Goal: Task Accomplishment & Management: Use online tool/utility

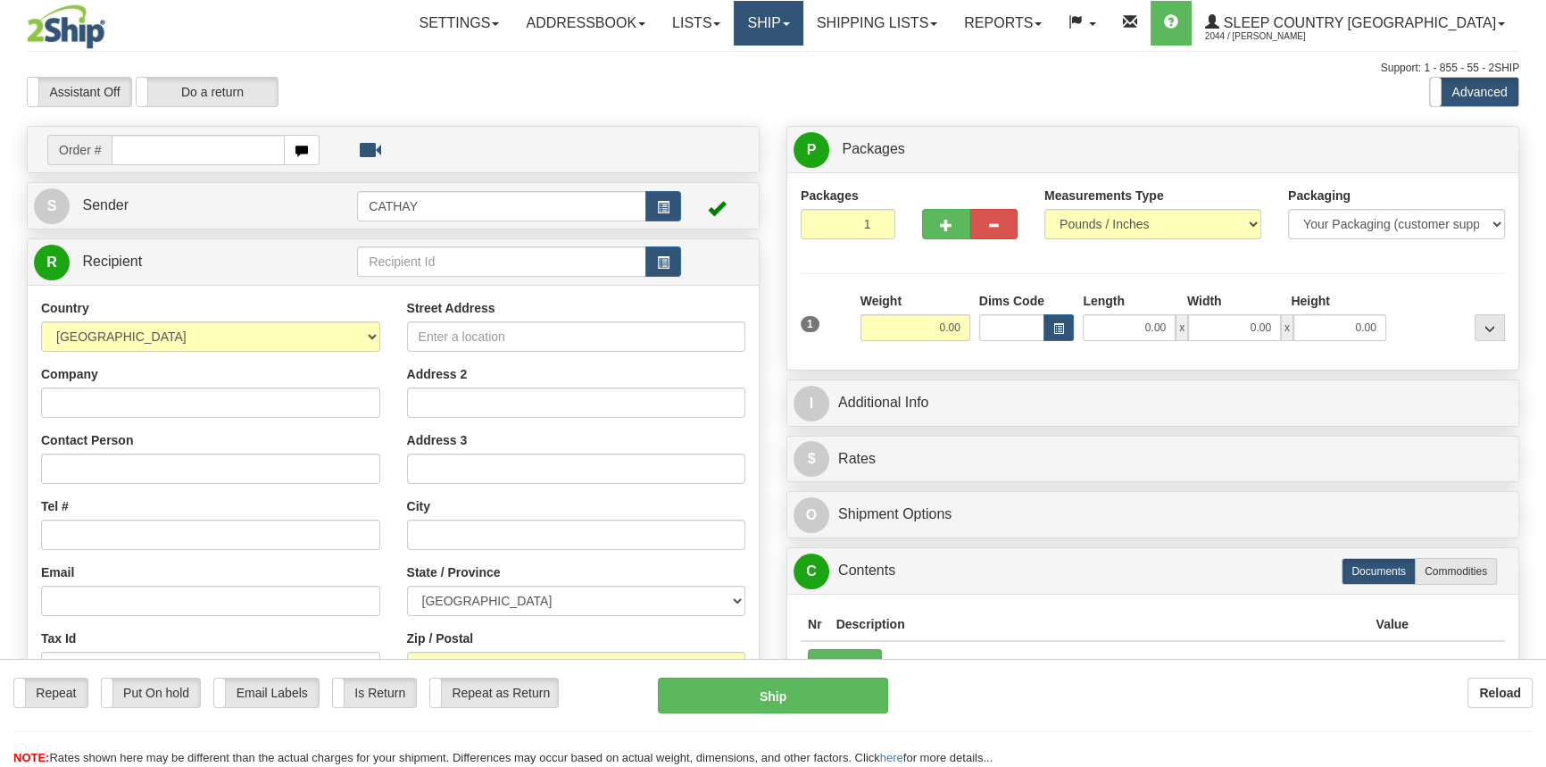
click at [803, 21] on link "Ship" at bounding box center [768, 23] width 69 height 45
click at [803, 76] on link "OnHold / Order Queue" at bounding box center [722, 85] width 162 height 23
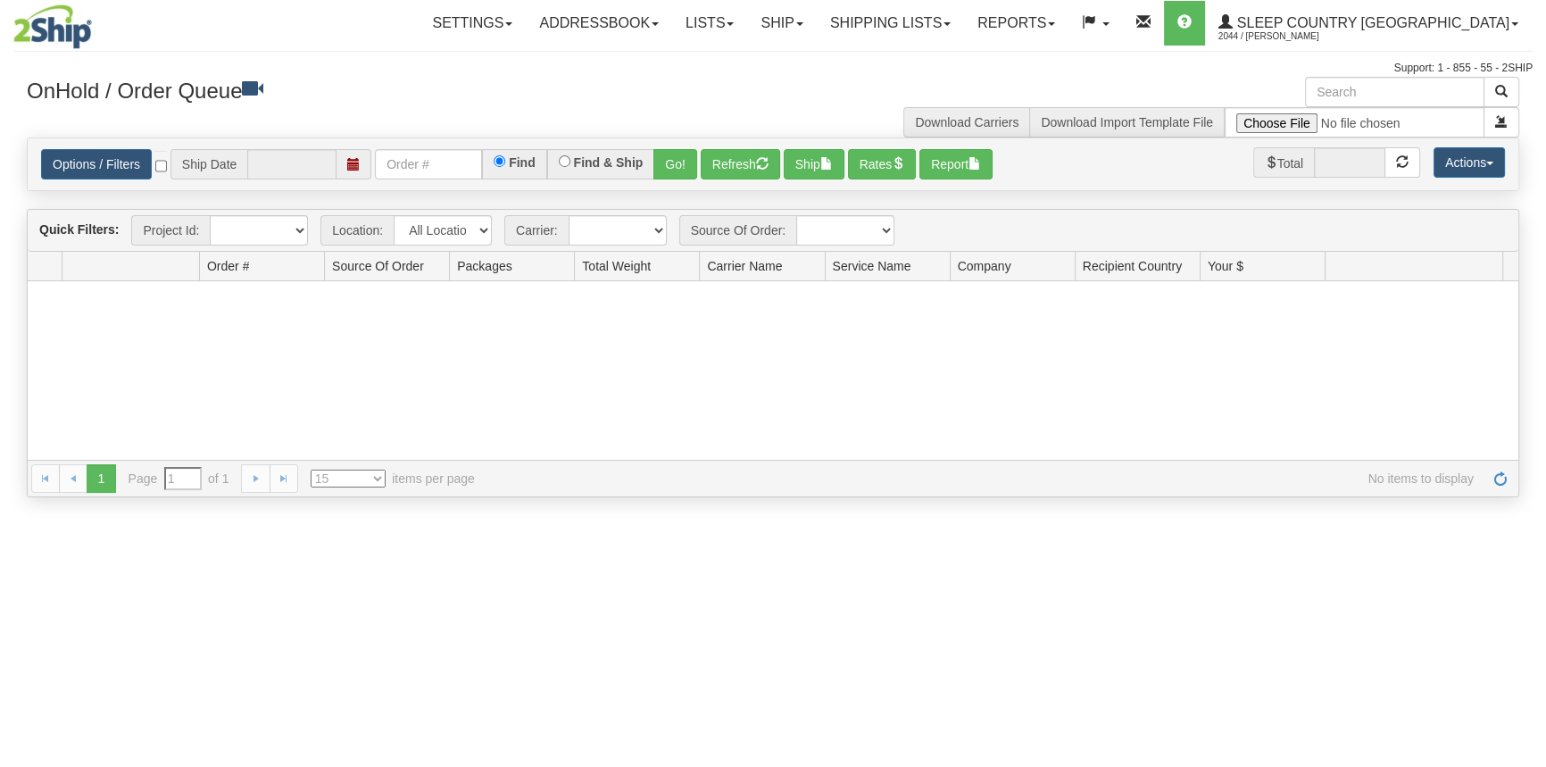
type input "[DATE]"
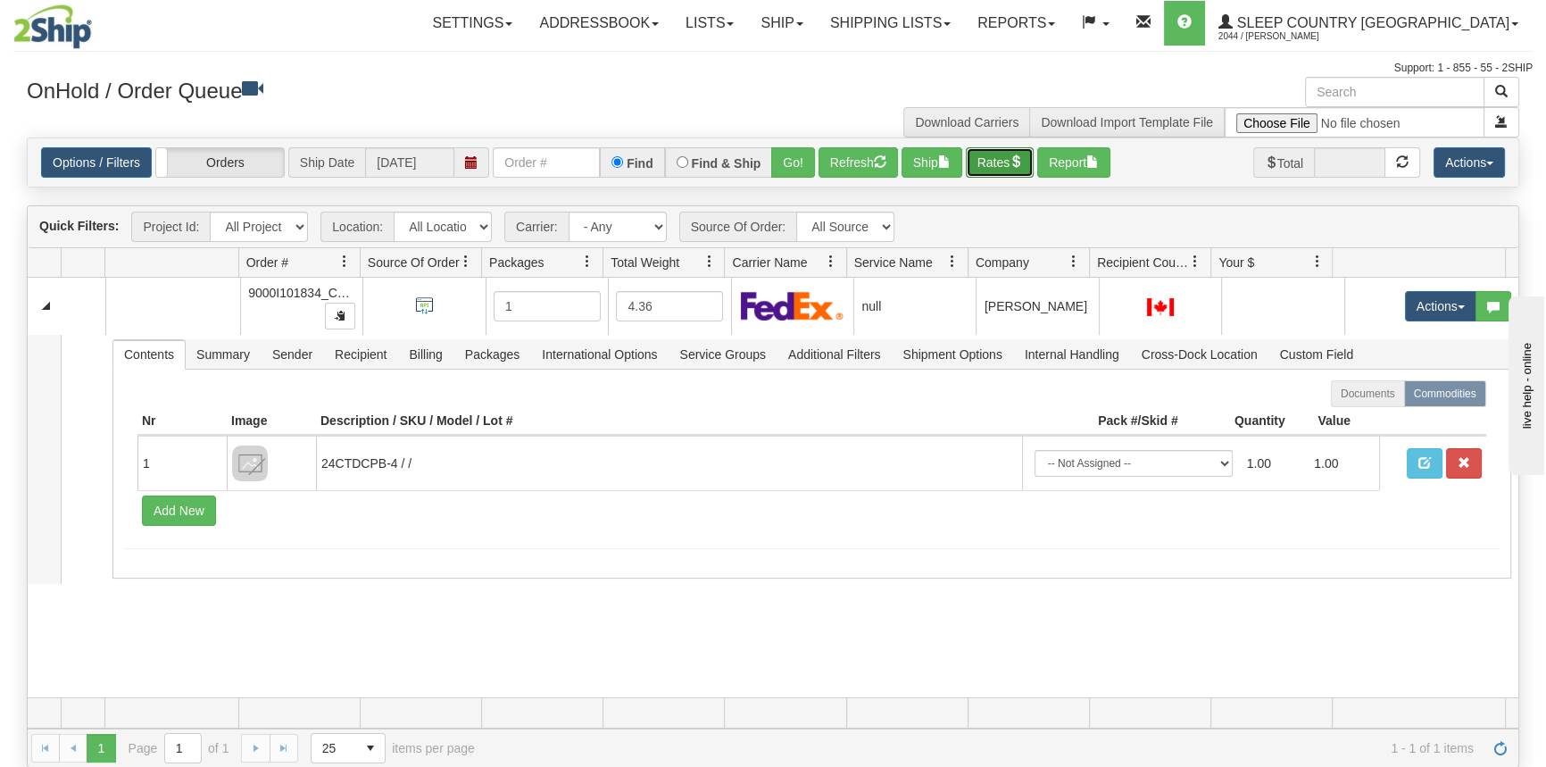
click at [1018, 170] on button "Rates" at bounding box center [1000, 162] width 69 height 30
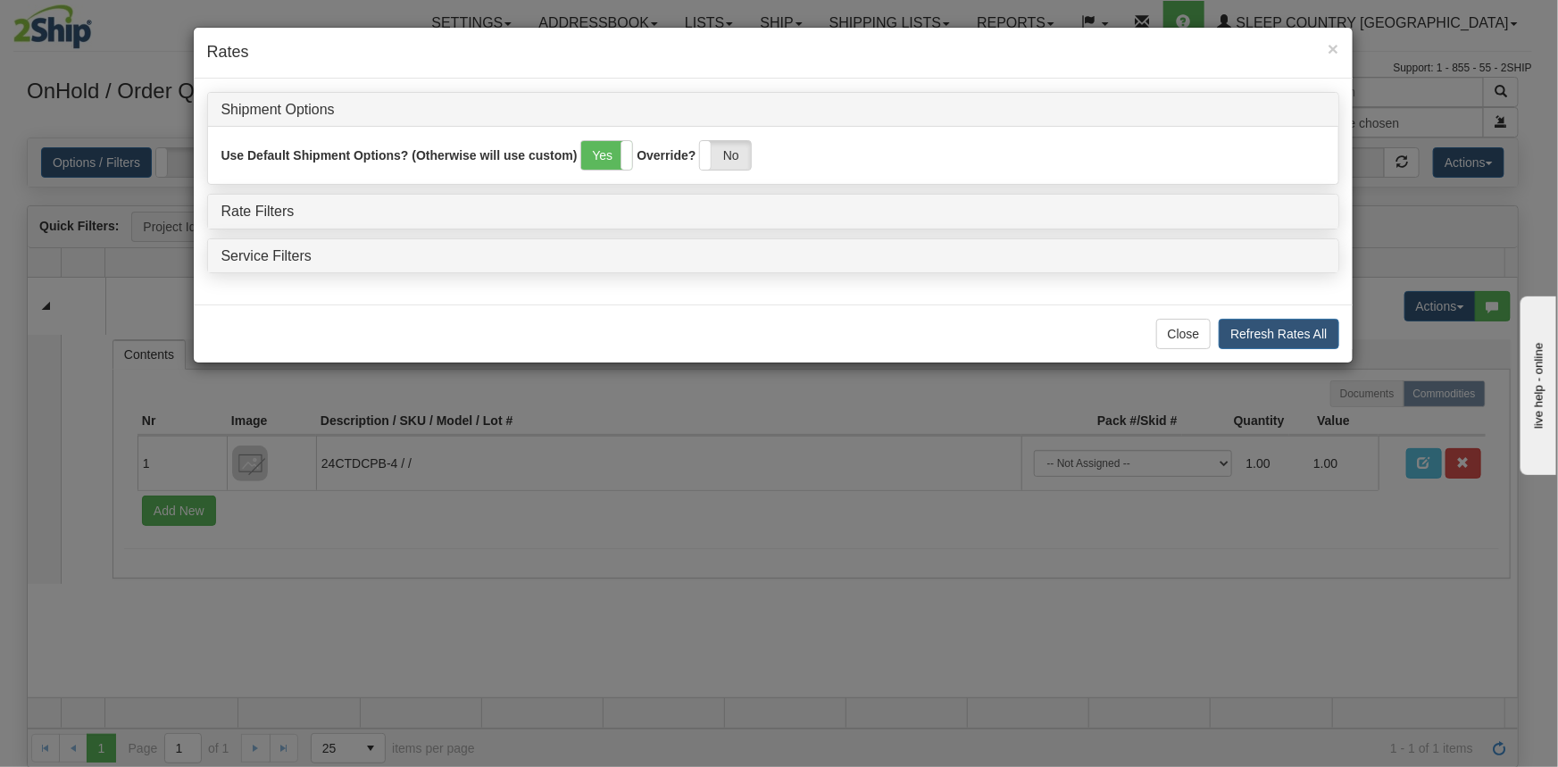
click at [755, 163] on div "Use Default Shipment Options? (Otherwise will use custom) Yes No Override? Yes …" at bounding box center [772, 155] width 1103 height 30
click at [730, 160] on label "No" at bounding box center [725, 155] width 51 height 29
drag, startPoint x: 274, startPoint y: 211, endPoint x: 284, endPoint y: 211, distance: 9.8
click at [275, 211] on link "Rate Filters" at bounding box center [257, 211] width 73 height 15
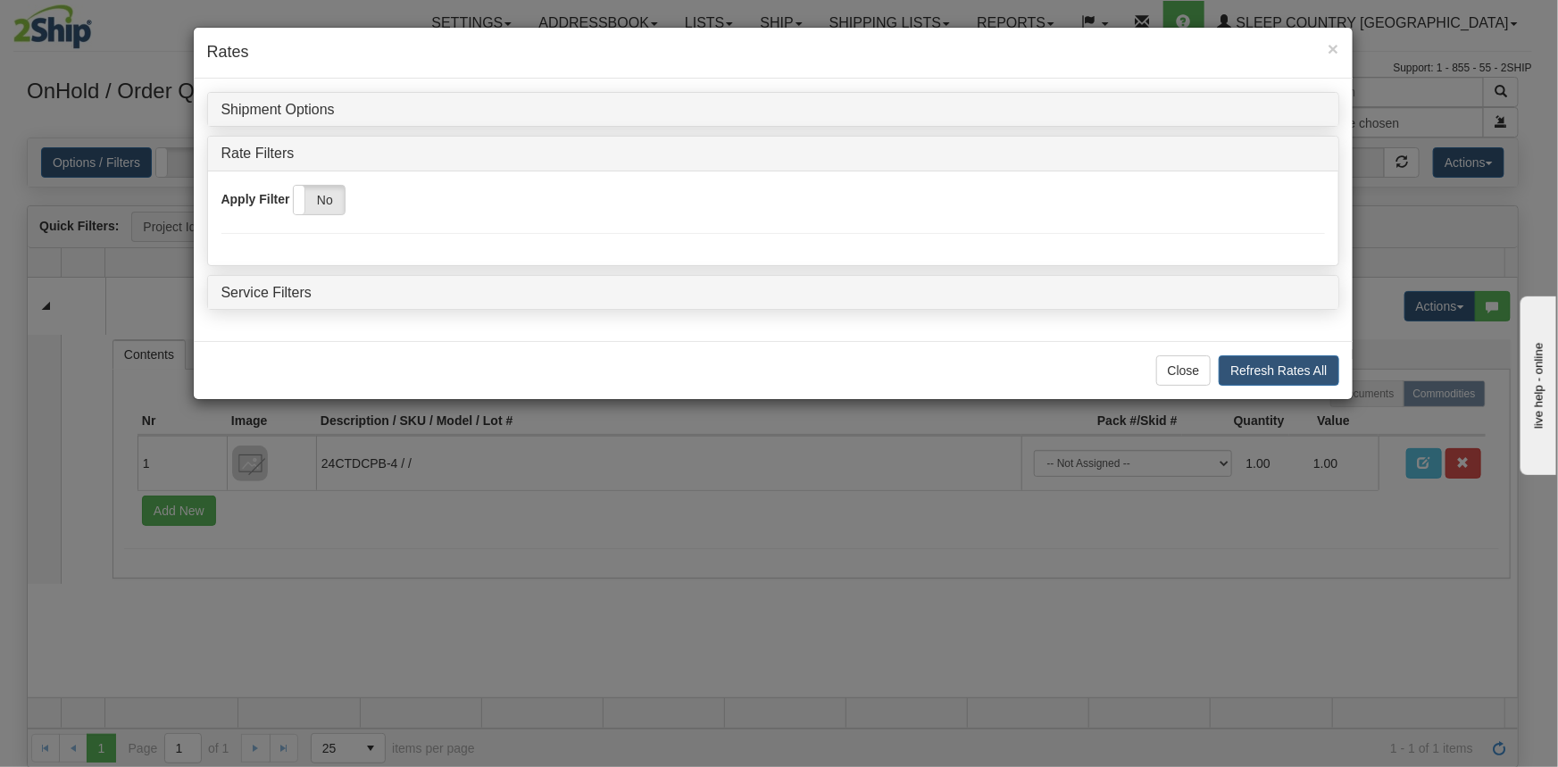
click at [330, 199] on label "No" at bounding box center [319, 200] width 51 height 29
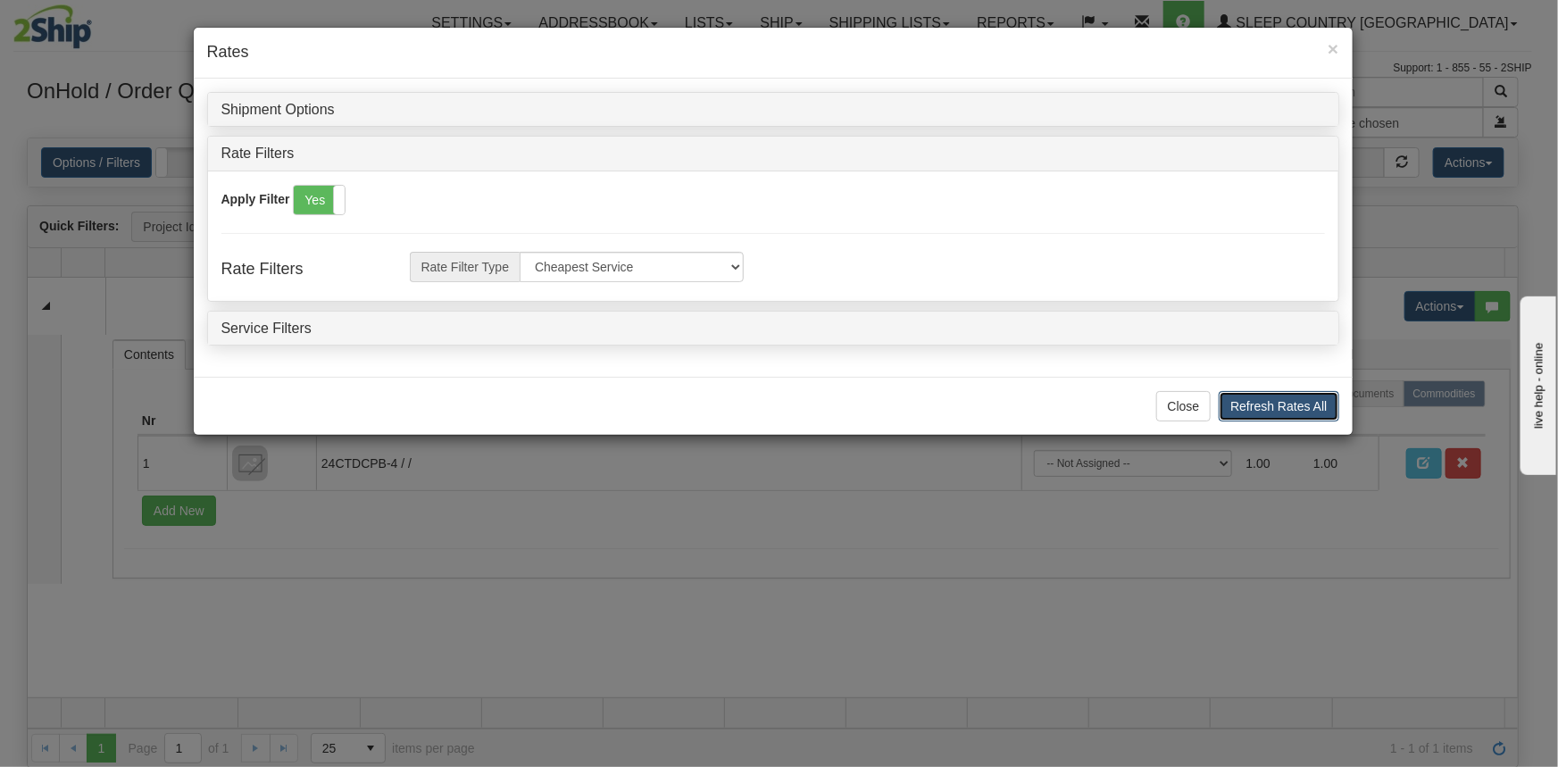
click at [1319, 416] on button "Refresh Rates All" at bounding box center [1279, 406] width 120 height 30
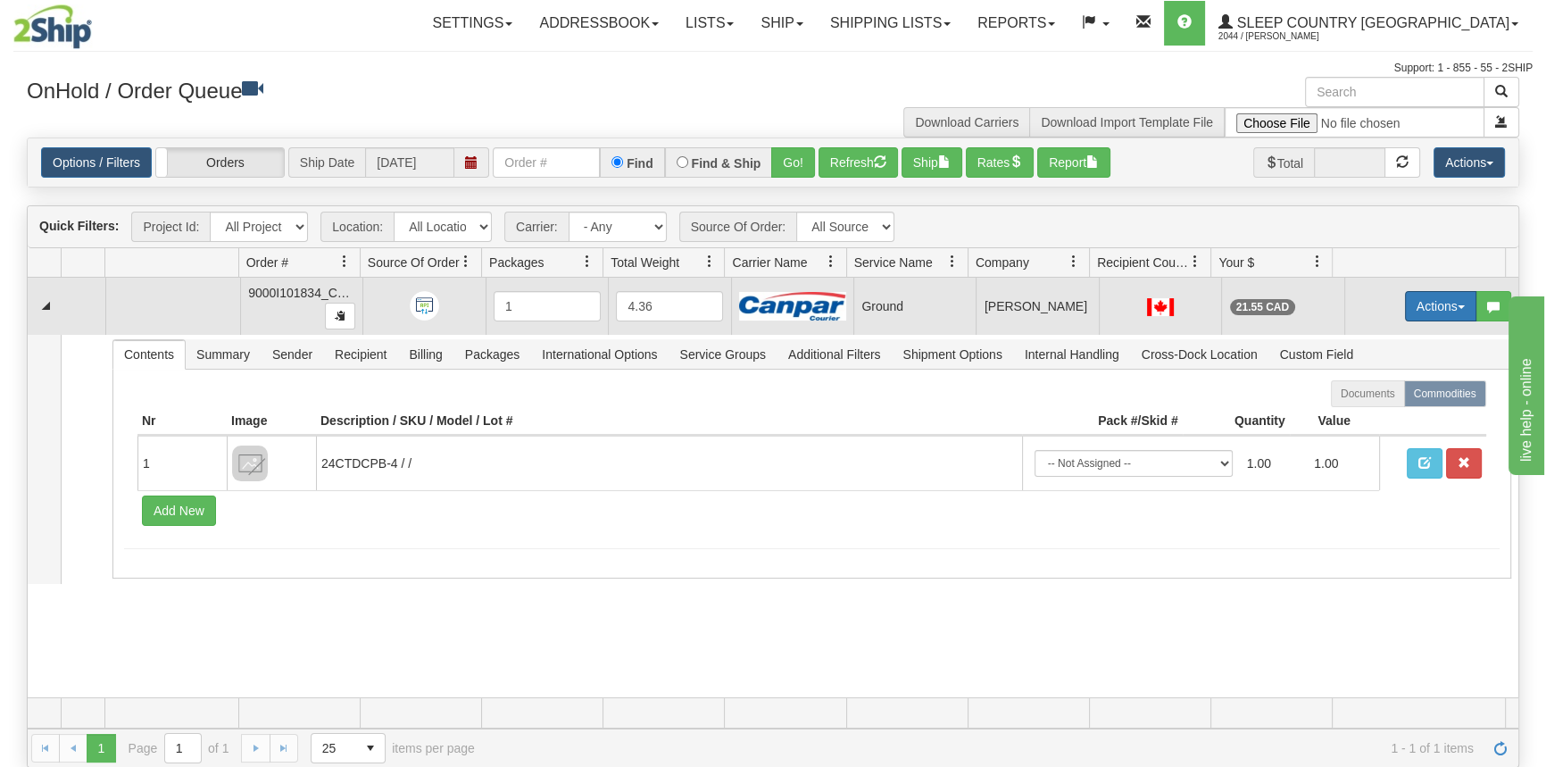
click at [1431, 319] on button "Actions" at bounding box center [1440, 306] width 71 height 30
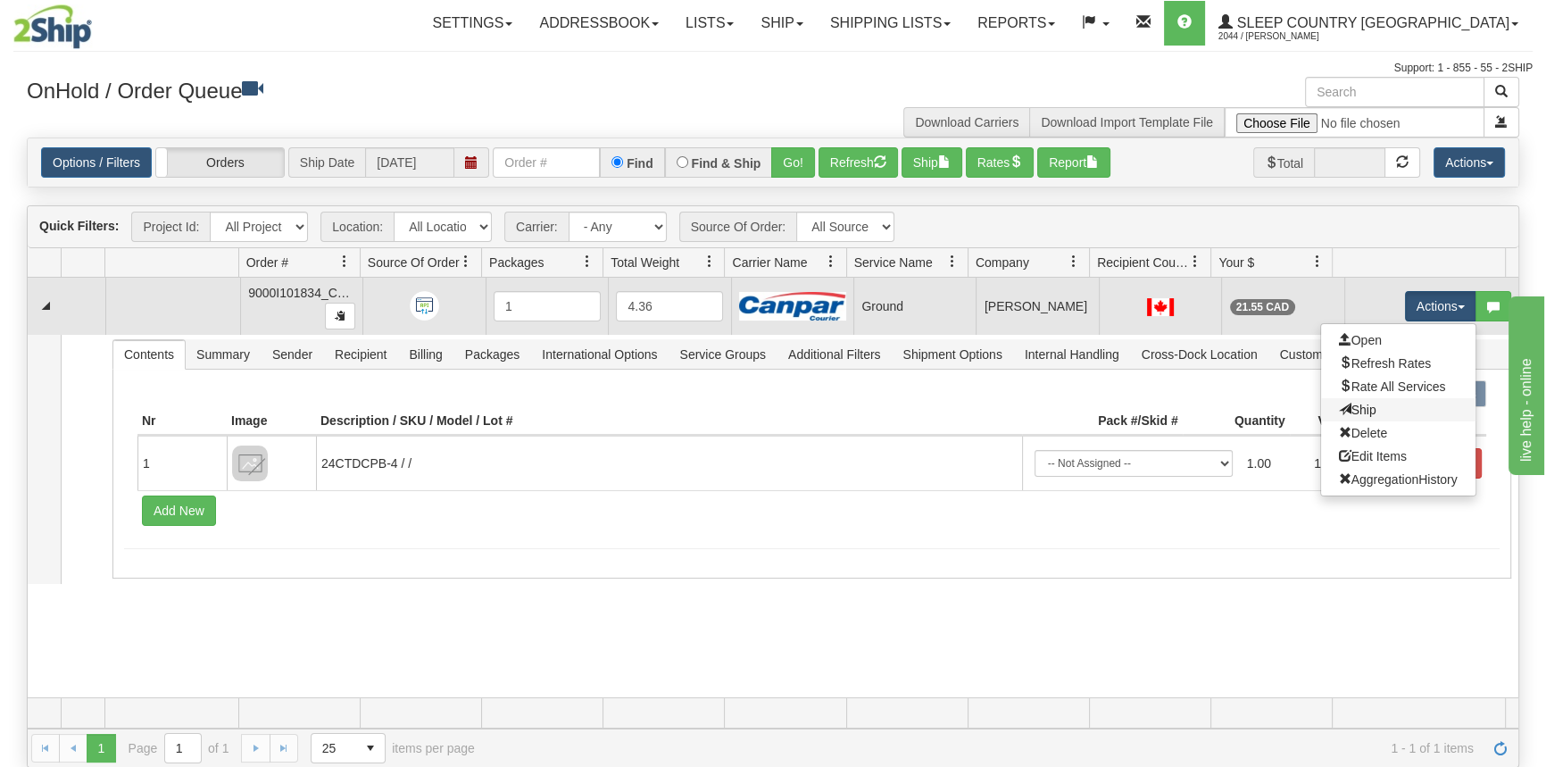
click at [1365, 401] on link "Ship" at bounding box center [1398, 409] width 154 height 23
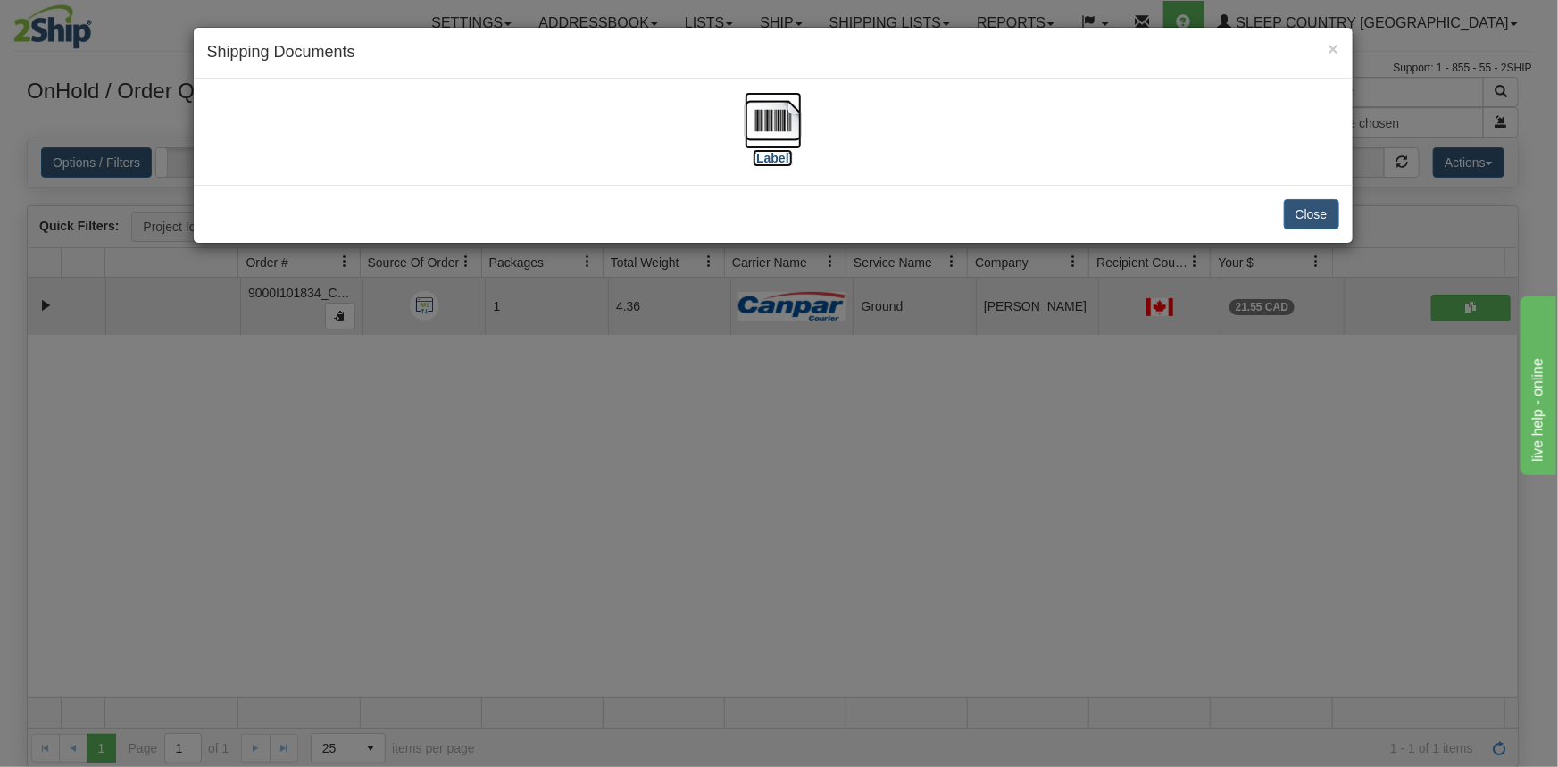
click at [769, 156] on label "[Label]" at bounding box center [773, 158] width 41 height 18
